Goal: Ask a question

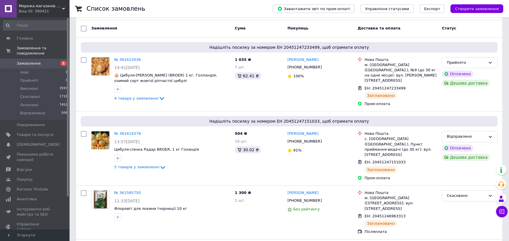
scroll to position [57, 0]
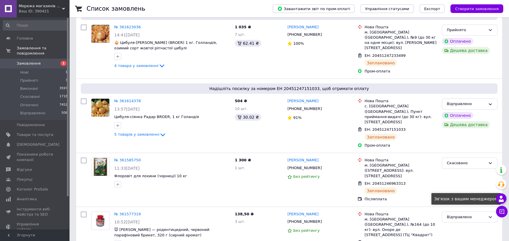
click at [502, 200] on use at bounding box center [501, 199] width 5 height 6
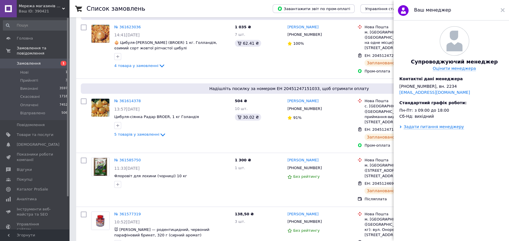
click at [501, 10] on icon at bounding box center [503, 10] width 4 height 4
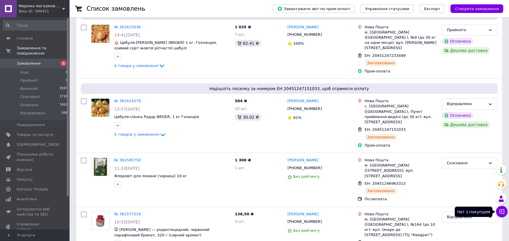
click at [504, 212] on icon at bounding box center [502, 211] width 5 height 5
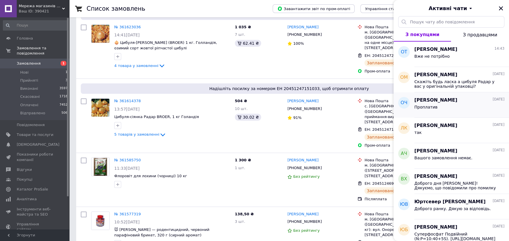
click at [440, 101] on span "[PERSON_NAME]" at bounding box center [436, 100] width 43 height 7
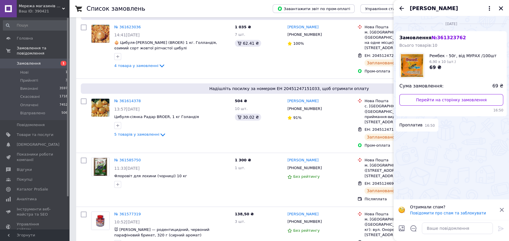
drag, startPoint x: 402, startPoint y: 8, endPoint x: 402, endPoint y: 12, distance: 4.0
click at [402, 8] on icon "Назад" at bounding box center [401, 8] width 7 height 7
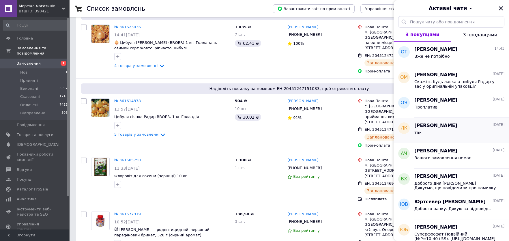
click at [429, 127] on span "[PERSON_NAME]" at bounding box center [436, 125] width 43 height 7
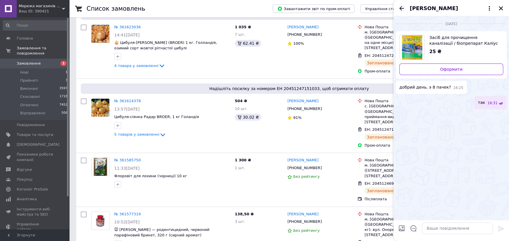
click at [402, 8] on icon "Назад" at bounding box center [402, 8] width 5 height 4
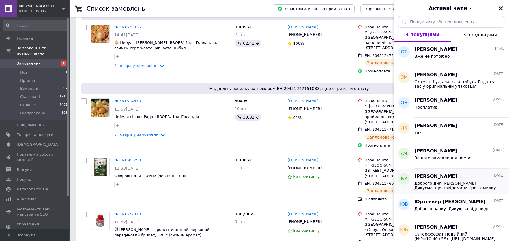
click at [442, 182] on span "Доброго дня [PERSON_NAME]! Дякуємо, що повідомили про помилку в описі товара. В…" at bounding box center [456, 185] width 82 height 9
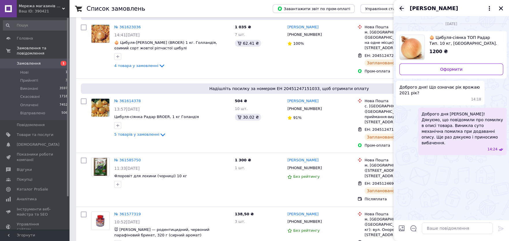
click at [402, 6] on icon "Назад" at bounding box center [401, 8] width 7 height 7
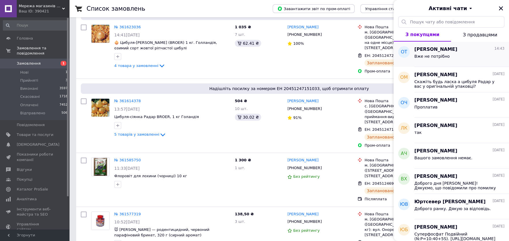
click at [426, 52] on span "[PERSON_NAME]" at bounding box center [436, 49] width 43 height 7
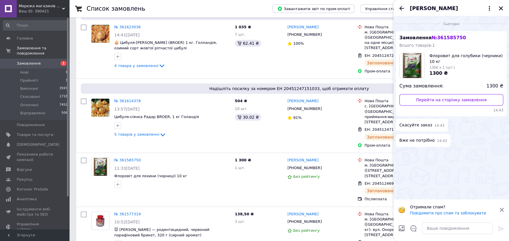
click at [401, 9] on icon "Назад" at bounding box center [401, 8] width 7 height 7
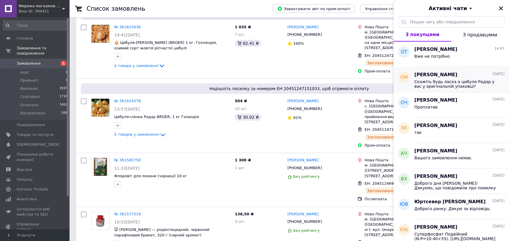
click at [432, 81] on span "Скажіть будь ласка а цибуля Радар у вас у оригінальній упаковці?" at bounding box center [456, 83] width 82 height 9
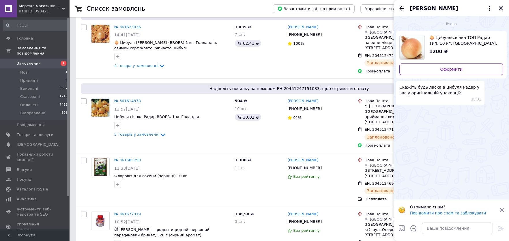
click at [504, 209] on icon at bounding box center [502, 209] width 5 height 5
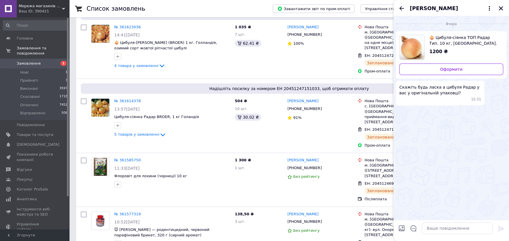
click at [502, 8] on icon "Закрити" at bounding box center [501, 8] width 5 height 5
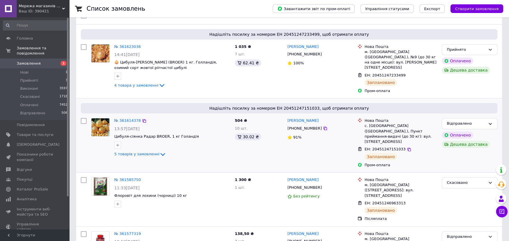
scroll to position [0, 0]
